Goal: Find specific fact: Find specific page/section

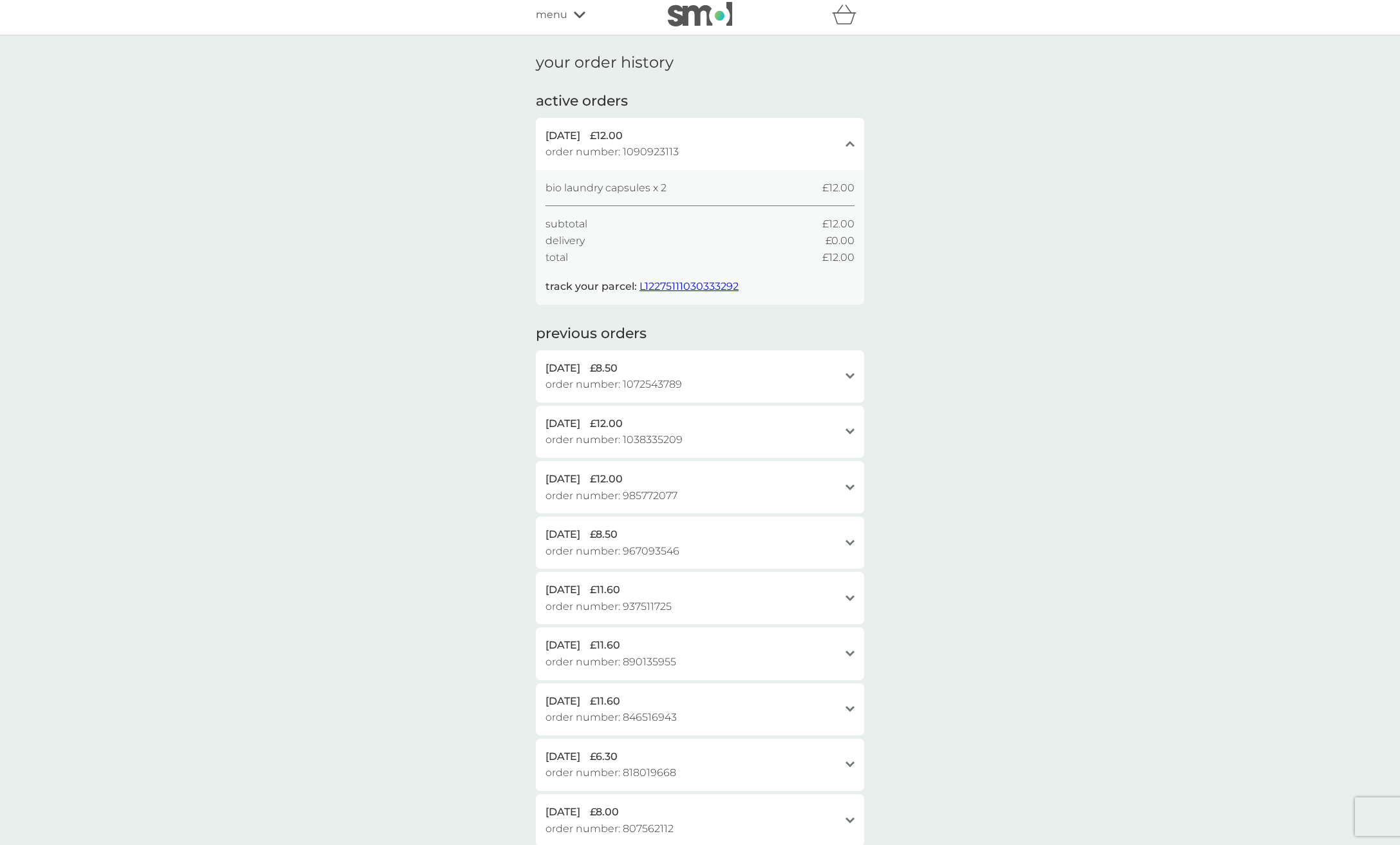
click at [731, 375] on div "[DATE] £8.50 order number: 1072543789" at bounding box center [692, 376] width 293 height 33
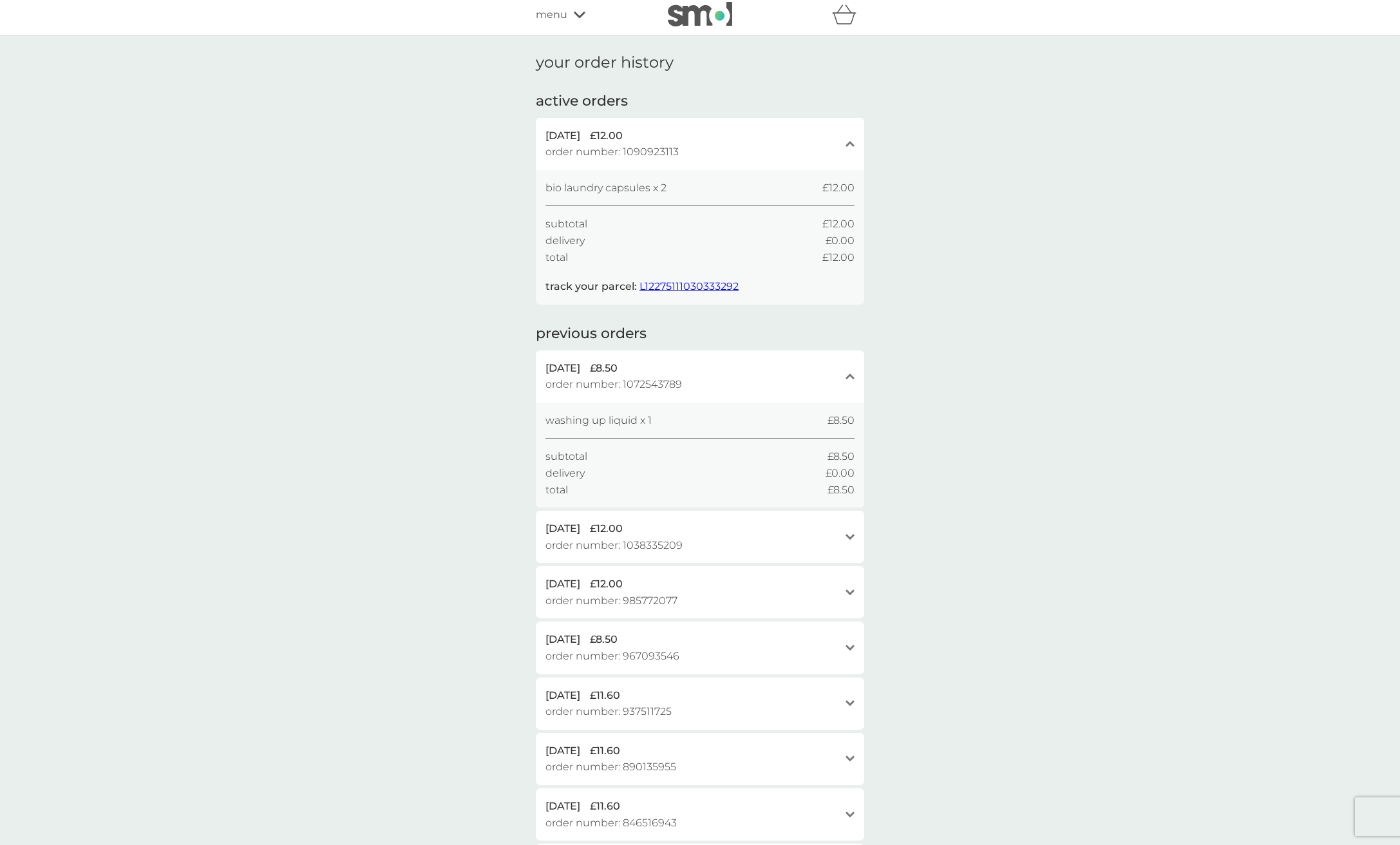
click at [650, 378] on span "order number: 1072543789" at bounding box center [613, 384] width 136 height 17
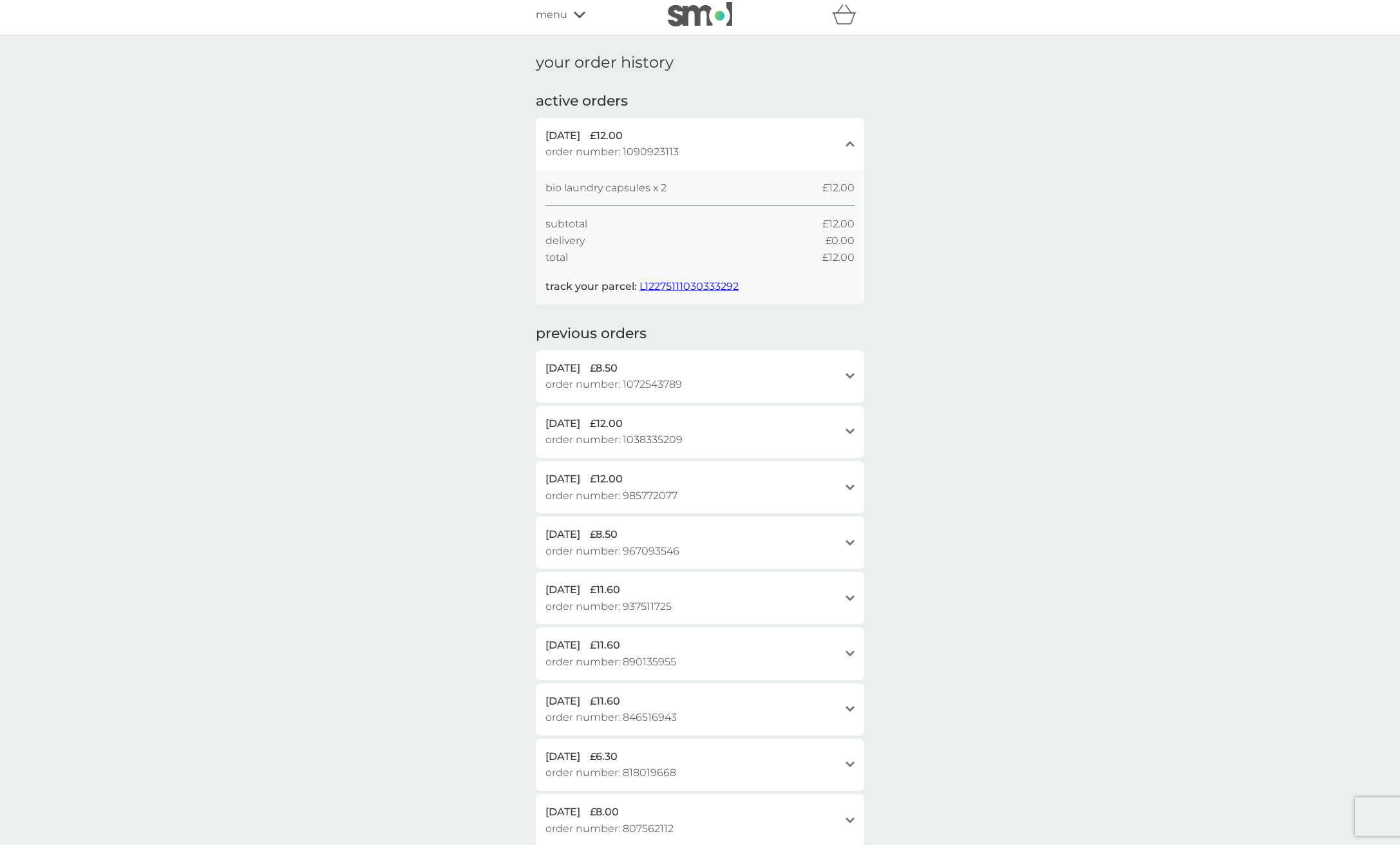
click at [650, 378] on span "order number: 1072543789" at bounding box center [613, 384] width 136 height 17
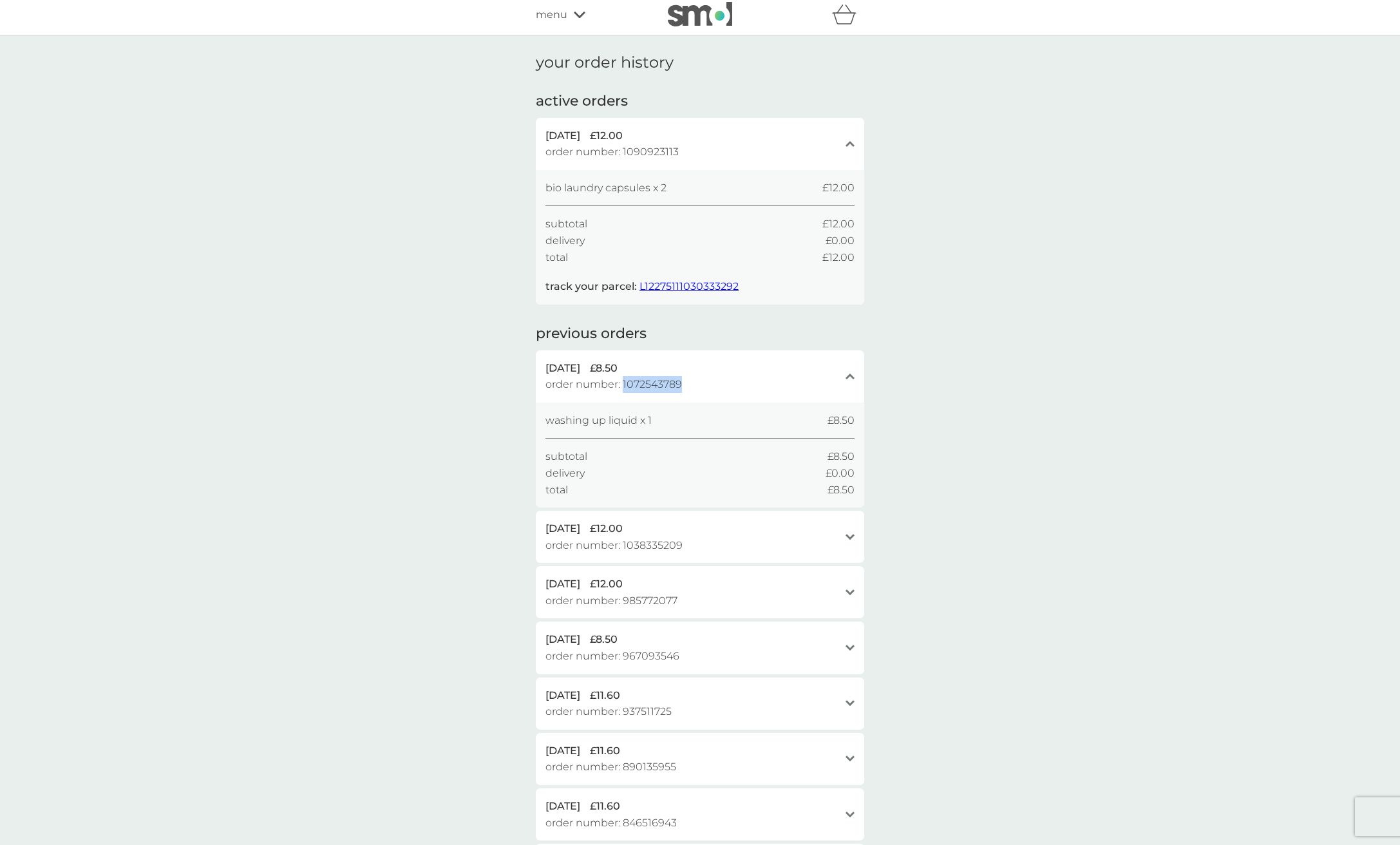
copy span "1072543789"
click at [1086, 433] on div "your order history active orders [DATE] £12.00 order number: 1090923113 close b…" at bounding box center [700, 525] width 1400 height 979
click at [584, 17] on icon at bounding box center [579, 15] width 11 height 8
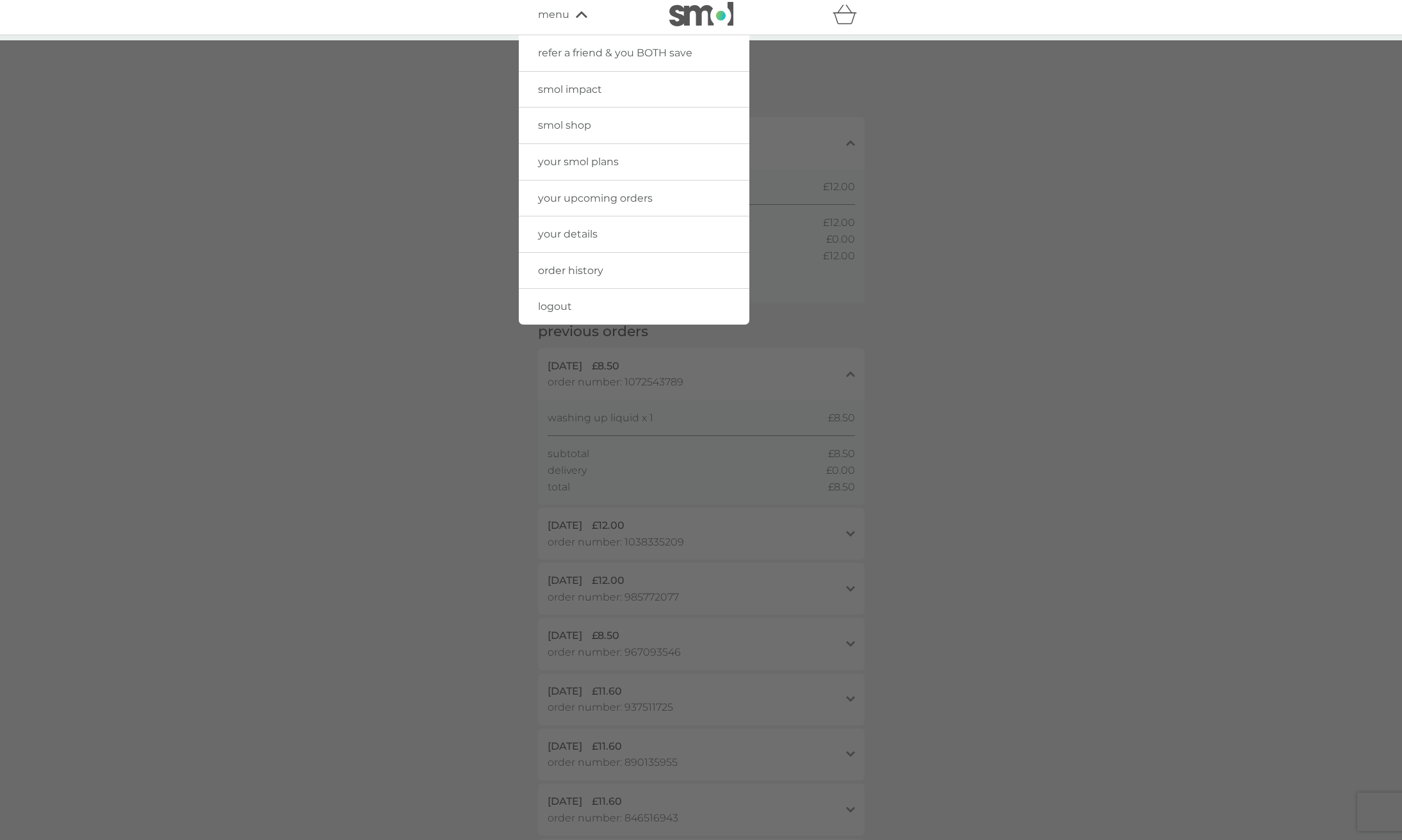
click at [902, 284] on div at bounding box center [701, 460] width 1402 height 840
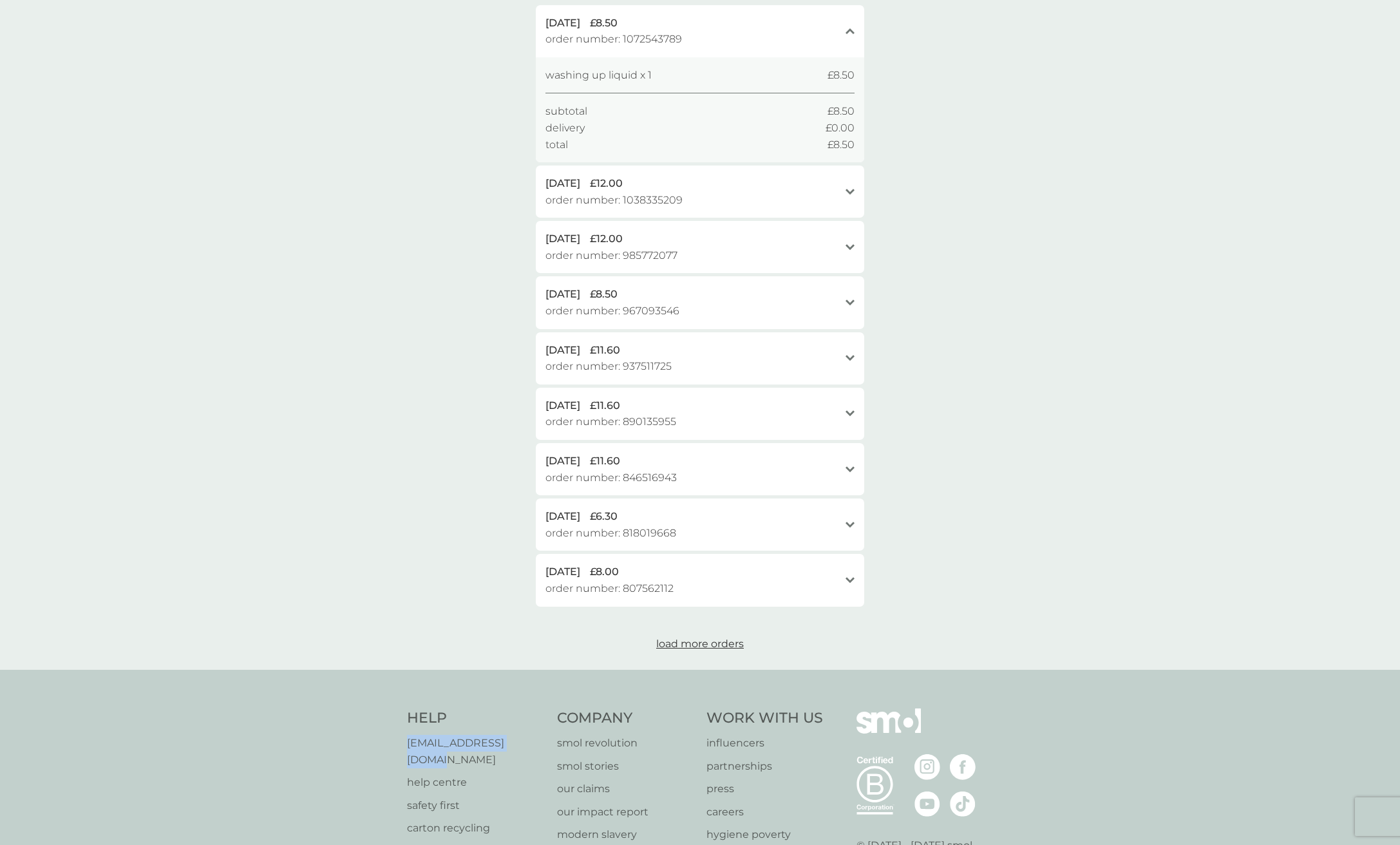
scroll to position [324, 0]
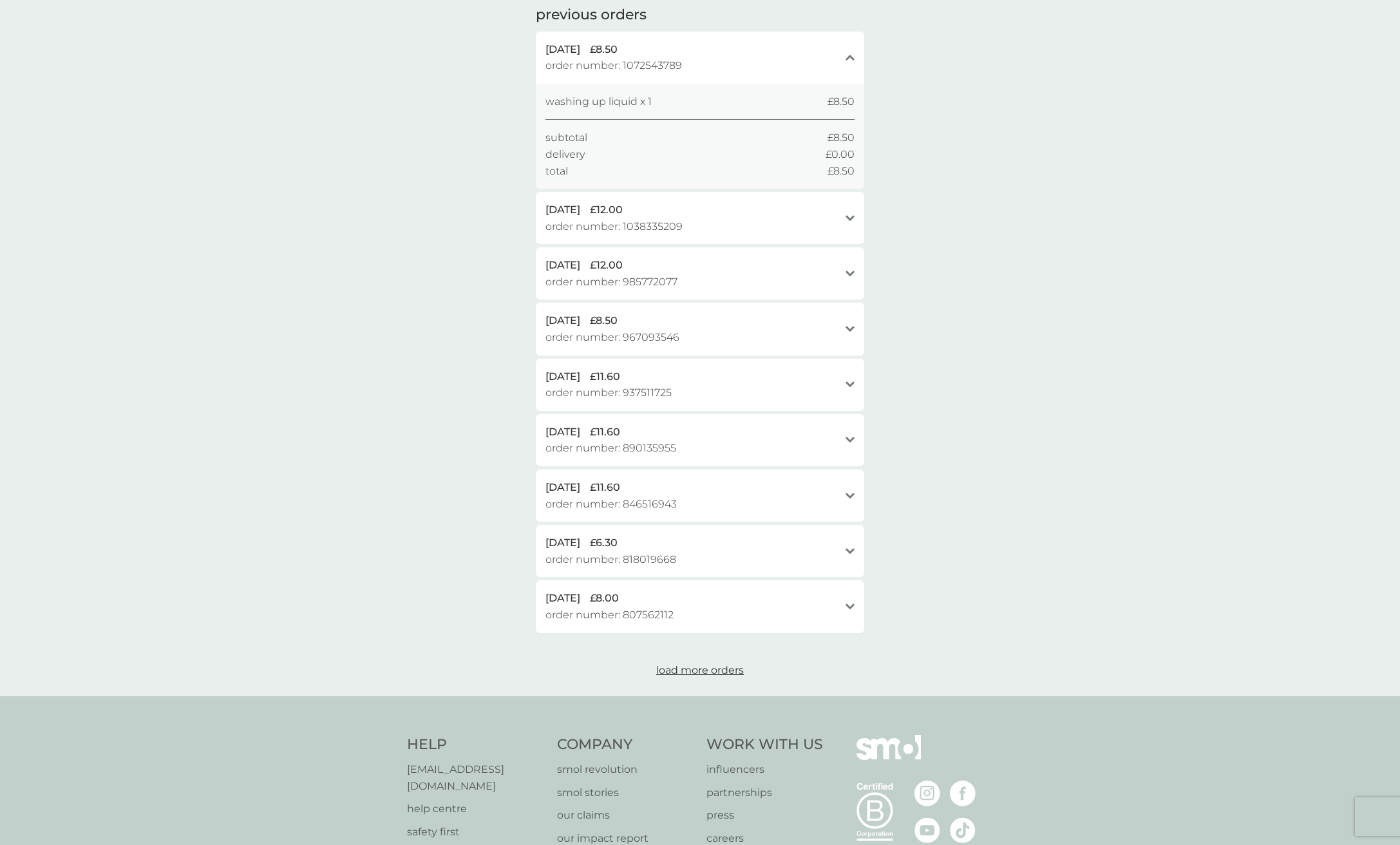
click at [647, 62] on span "order number: 1072543789" at bounding box center [613, 66] width 136 height 17
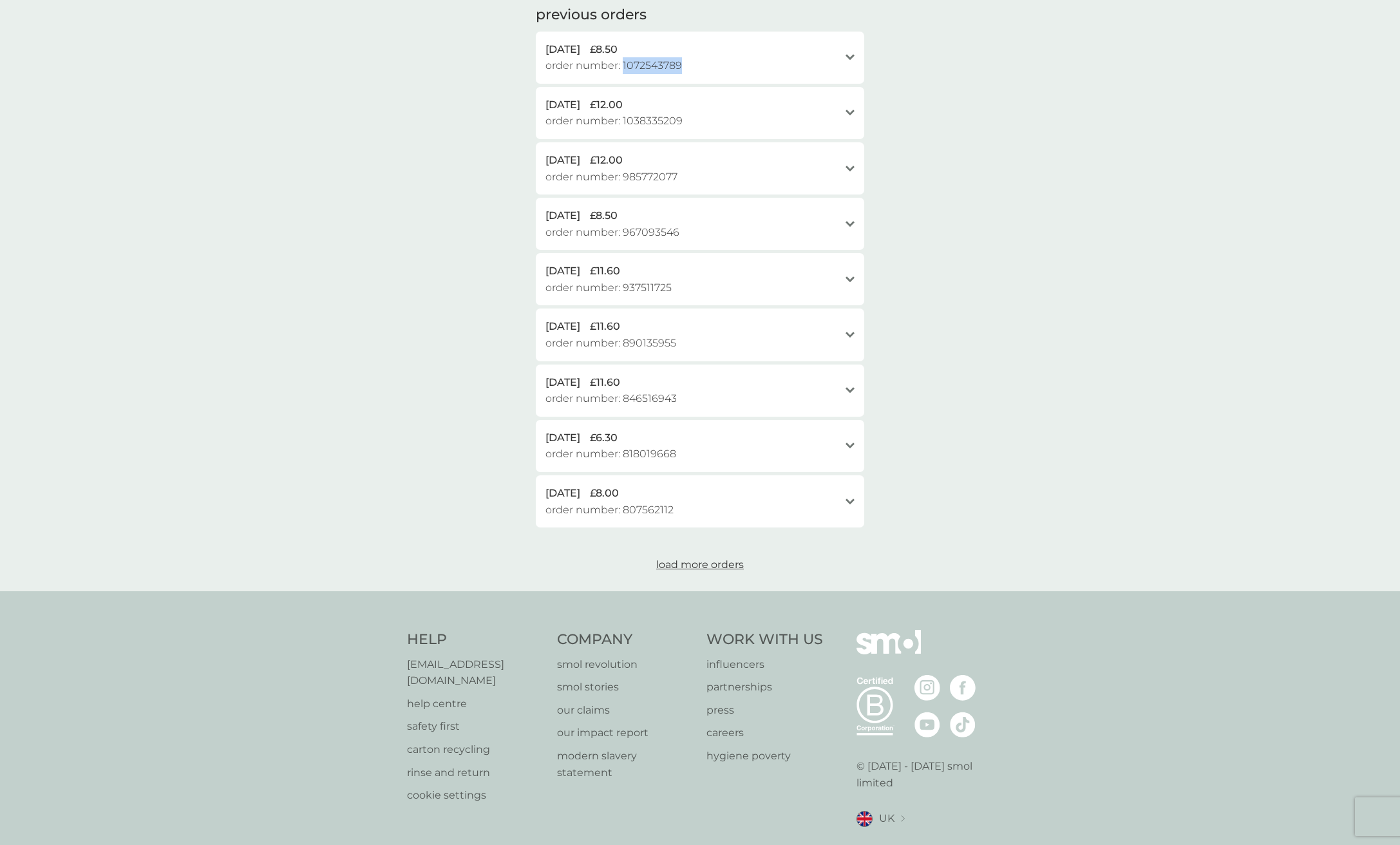
click at [647, 62] on span "order number: 1072543789" at bounding box center [613, 66] width 136 height 17
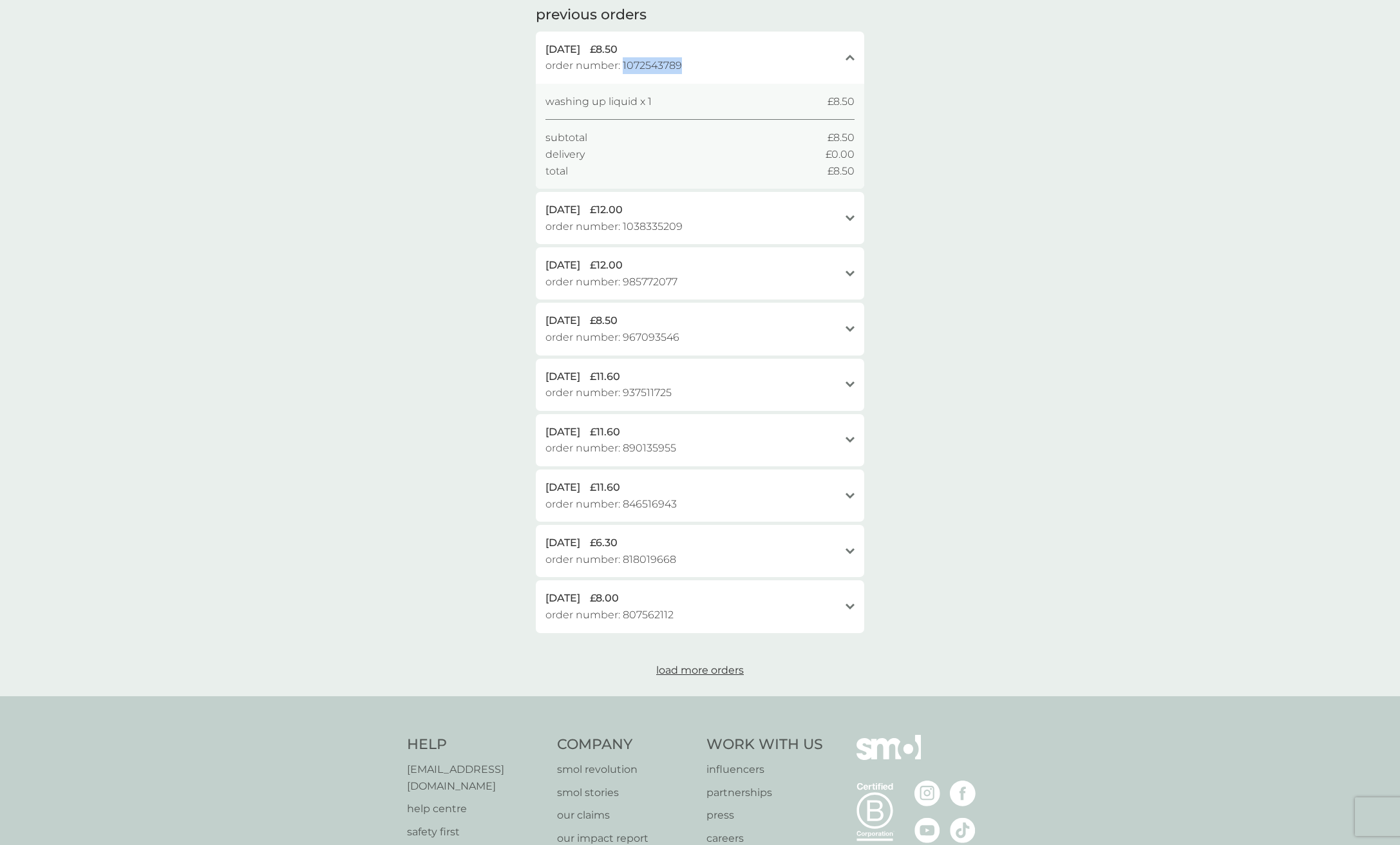
copy span "1072543789"
